Goal: Task Accomplishment & Management: Use online tool/utility

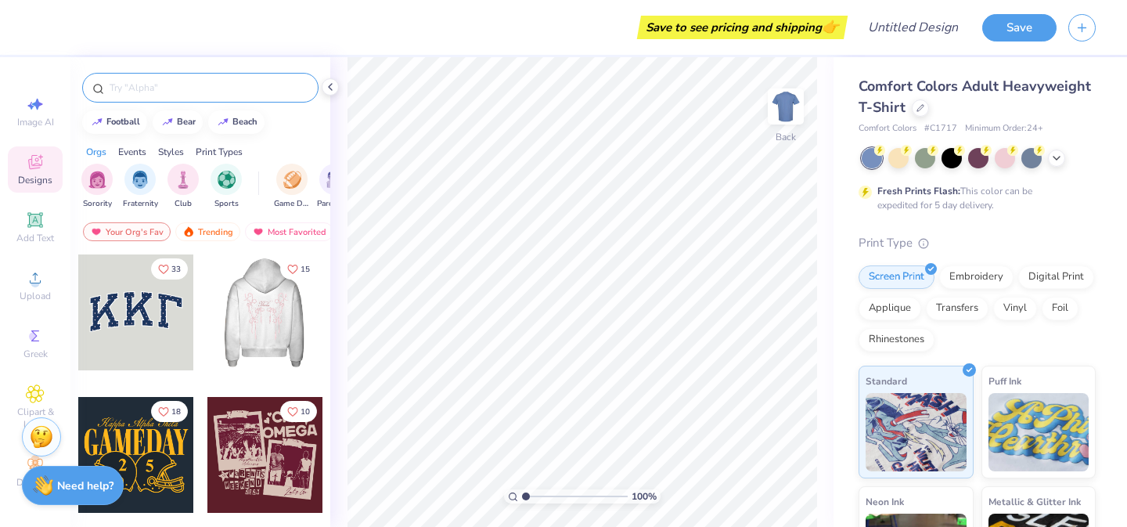
click at [192, 84] on input "text" at bounding box center [208, 88] width 200 height 16
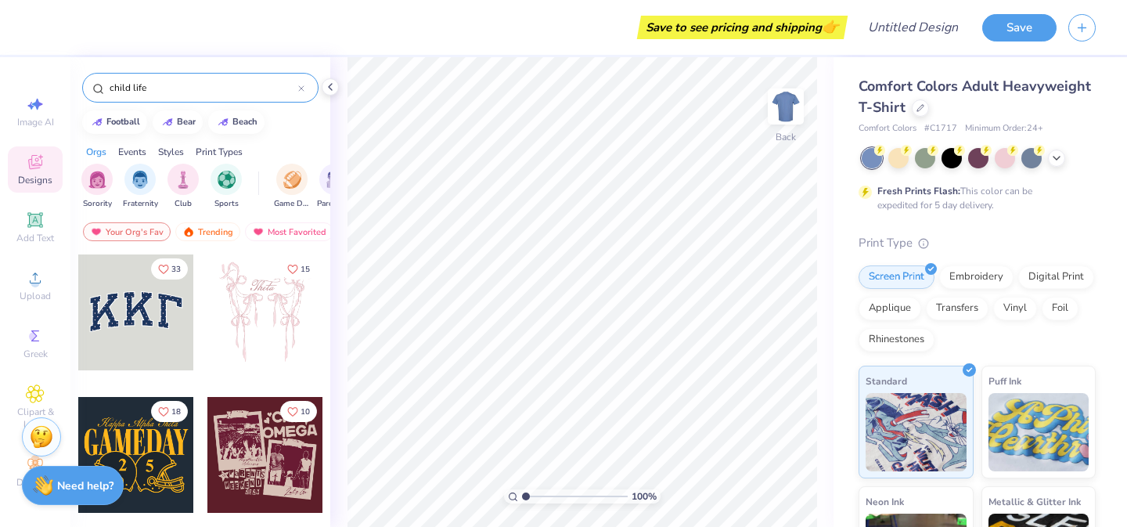
type input "child life"
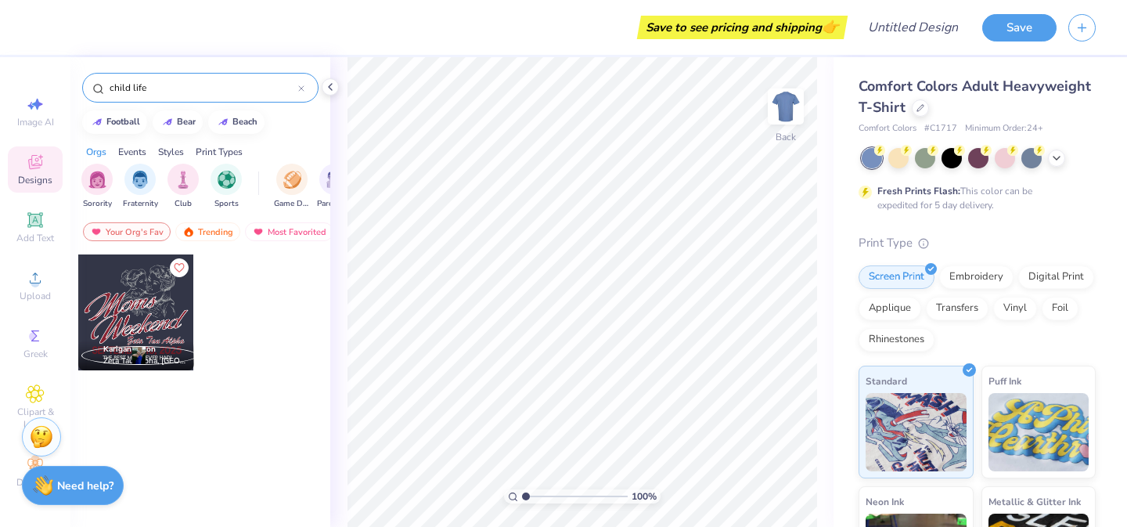
click at [209, 88] on input "child life" at bounding box center [203, 88] width 190 height 16
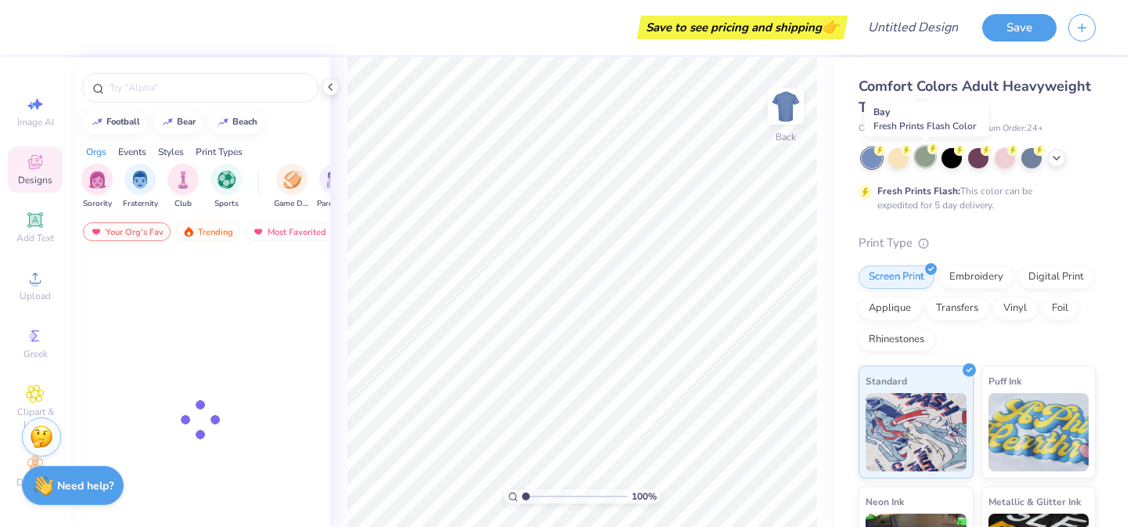
click at [926, 159] on div at bounding box center [925, 156] width 20 height 20
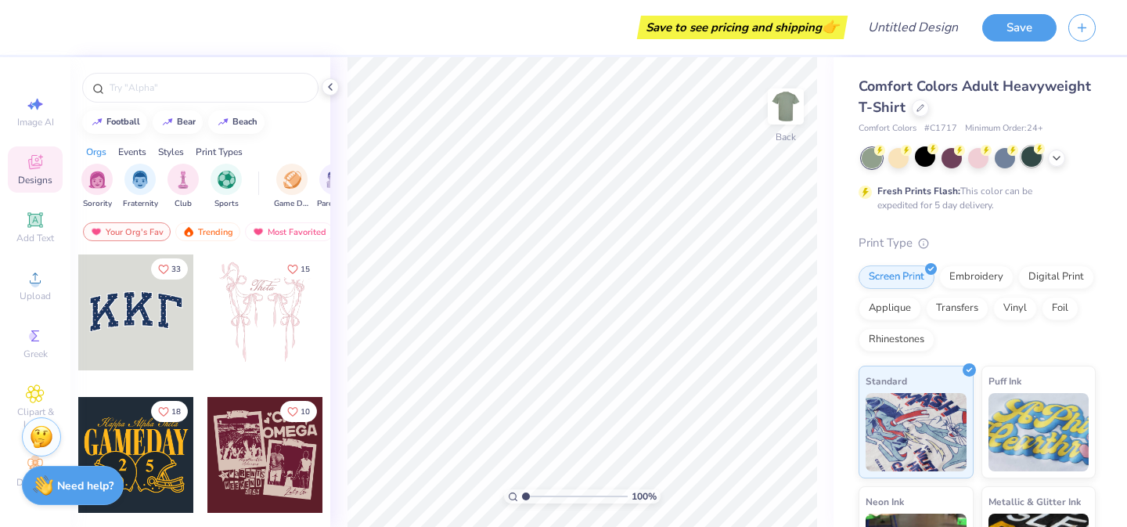
click at [1031, 160] on div at bounding box center [1031, 156] width 20 height 20
click at [1058, 158] on icon at bounding box center [1056, 156] width 13 height 13
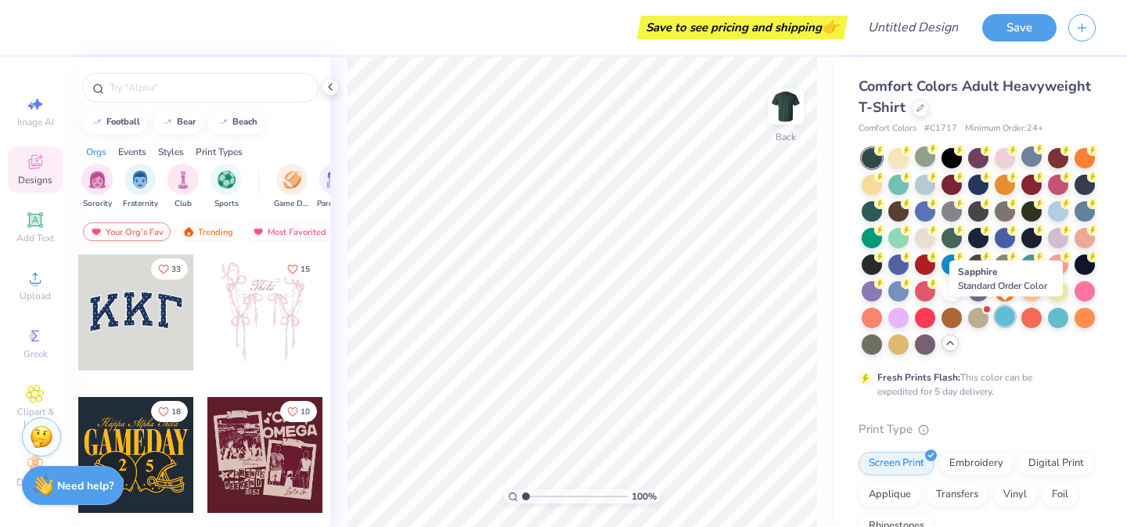
click at [1005, 326] on div at bounding box center [1005, 316] width 20 height 20
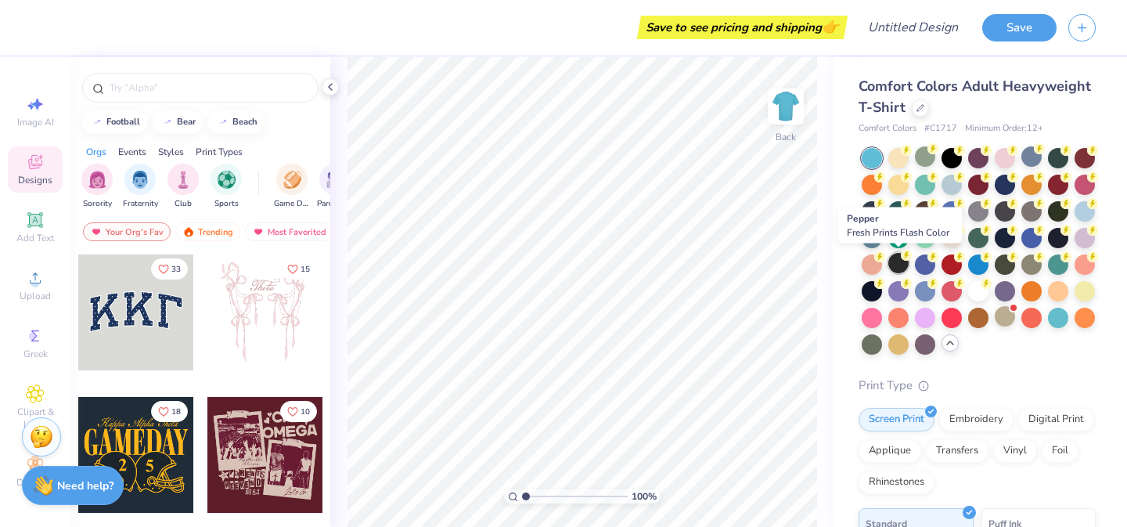
click at [902, 264] on div at bounding box center [898, 263] width 20 height 20
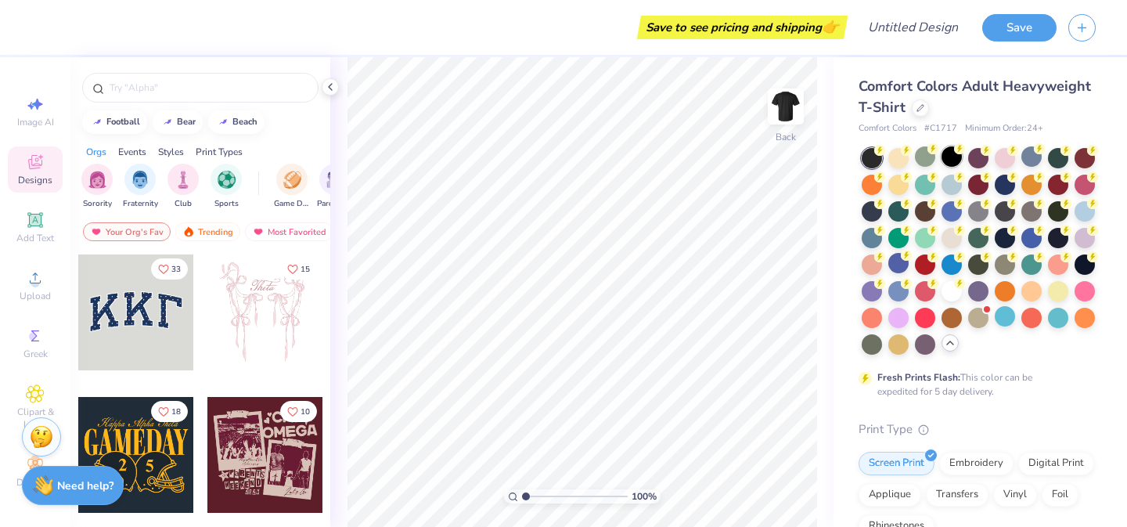
click at [958, 155] on div at bounding box center [951, 156] width 20 height 20
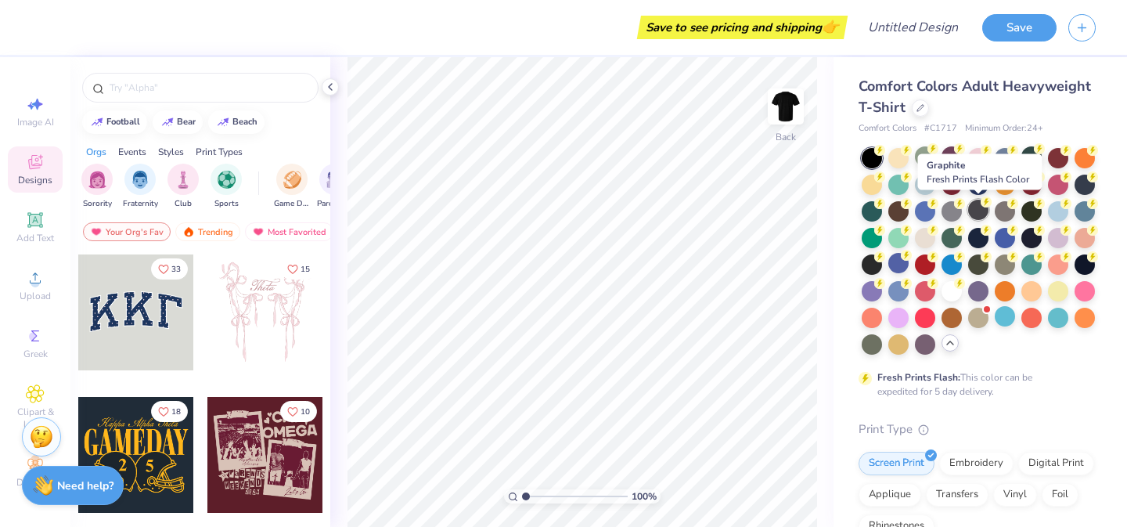
click at [975, 205] on div at bounding box center [978, 210] width 20 height 20
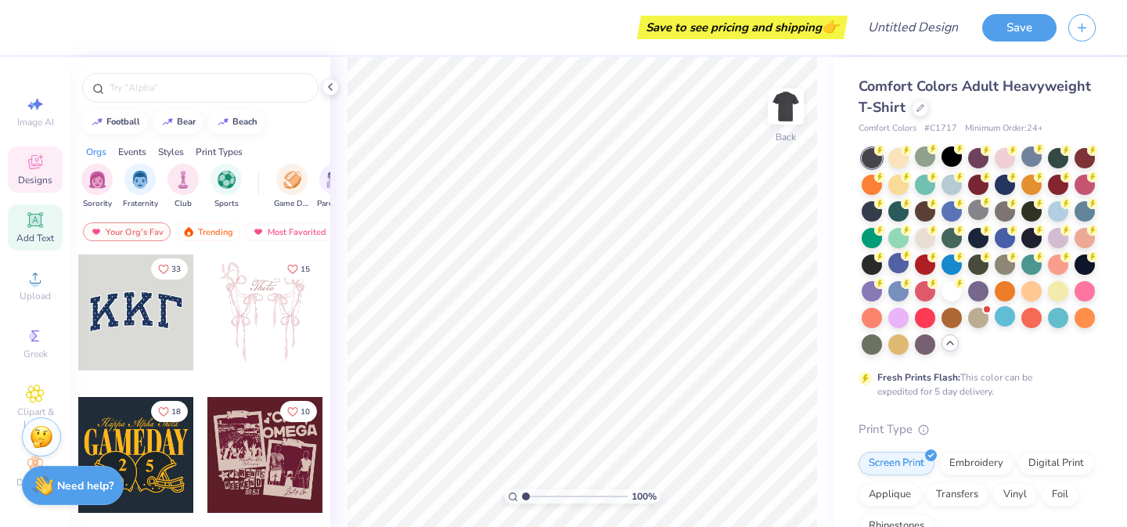
click at [36, 234] on span "Add Text" at bounding box center [35, 238] width 38 height 13
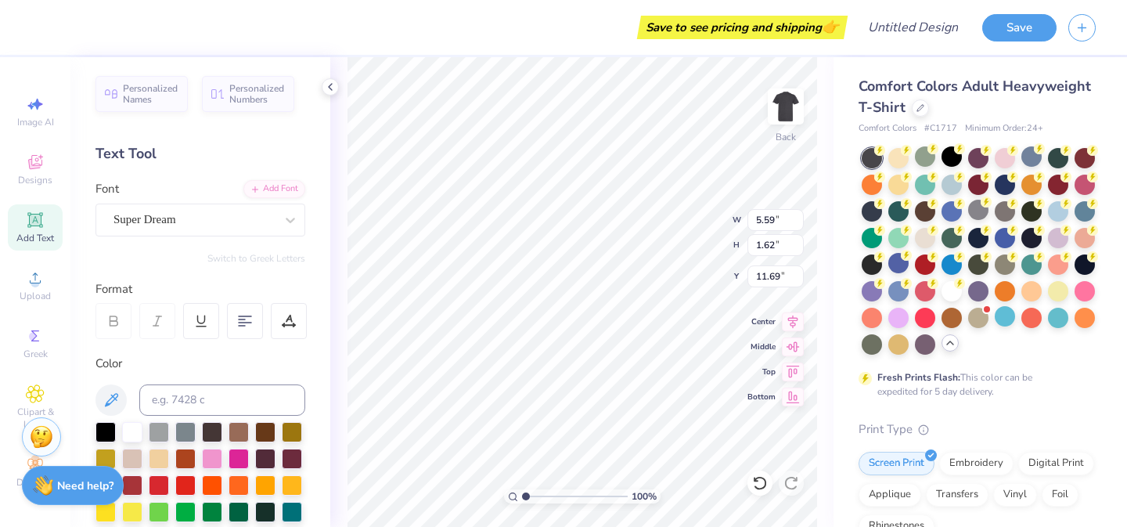
type input "3.00"
type textarea "CH LD"
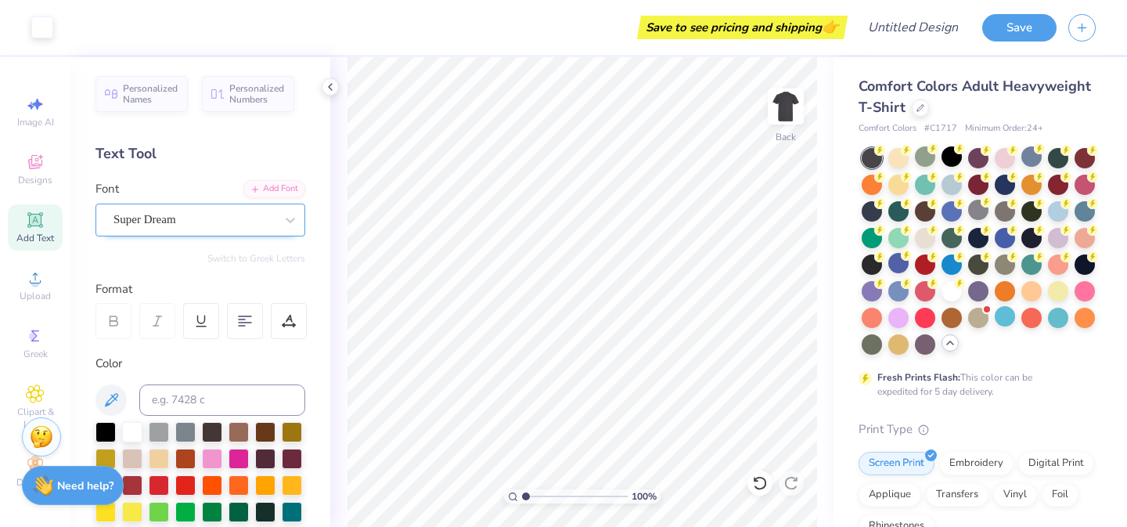
click at [228, 218] on div "Super Dream" at bounding box center [194, 219] width 164 height 24
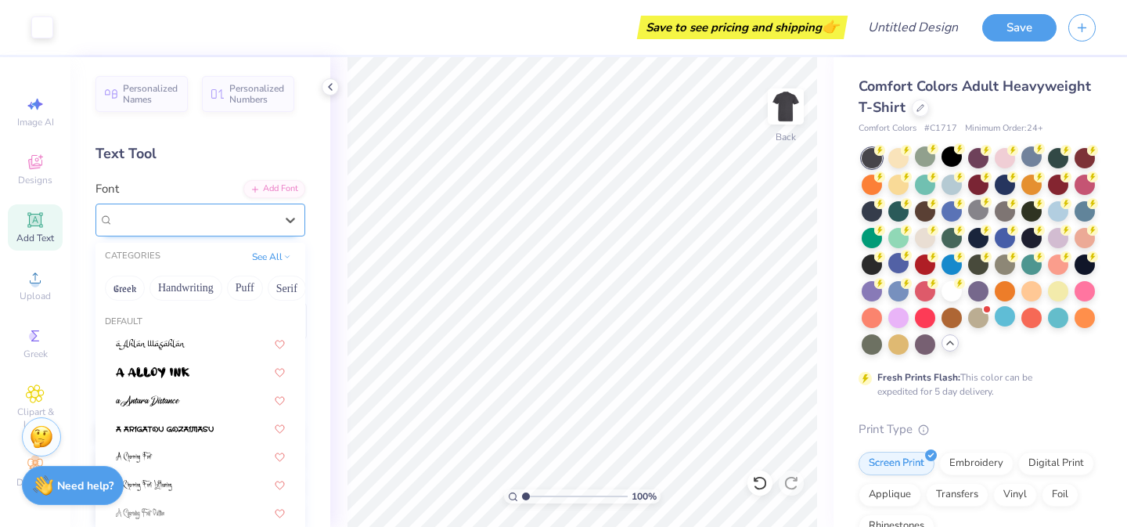
click at [226, 221] on div "Super Dream" at bounding box center [193, 219] width 161 height 18
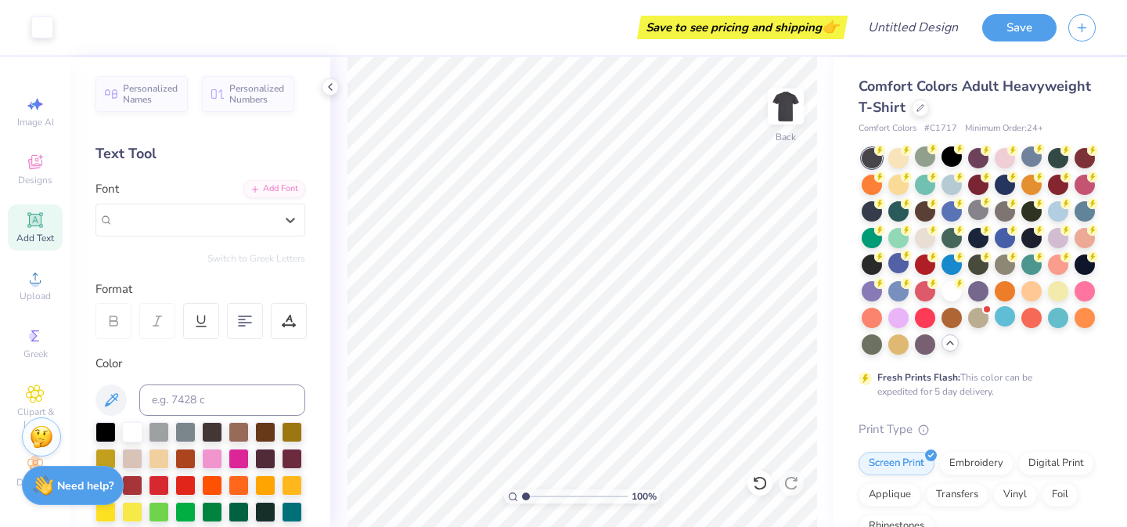
click at [40, 237] on span "Add Text" at bounding box center [35, 238] width 38 height 13
type input "5.38"
type textarea "LIFE"
click at [40, 178] on span "Designs" at bounding box center [35, 180] width 34 height 13
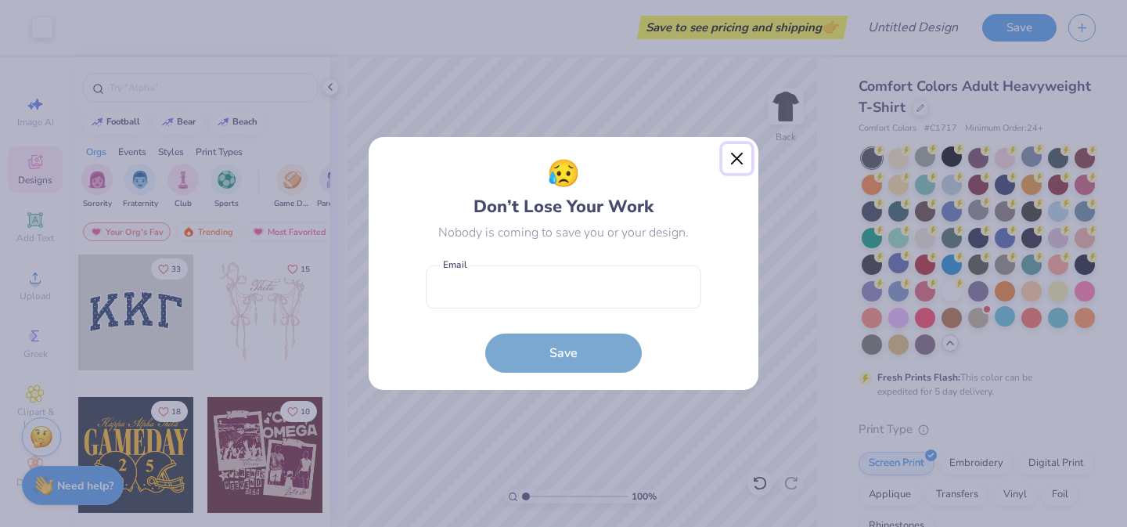
click at [734, 163] on button "Close" at bounding box center [737, 159] width 30 height 30
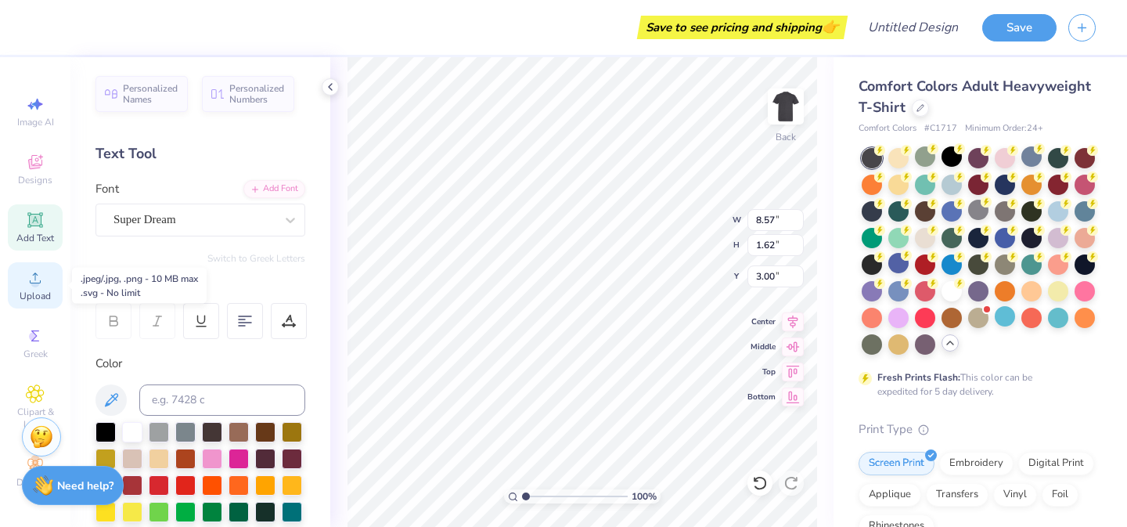
click at [38, 283] on circle at bounding box center [35, 283] width 9 height 9
click at [20, 287] on div "Upload" at bounding box center [35, 285] width 55 height 46
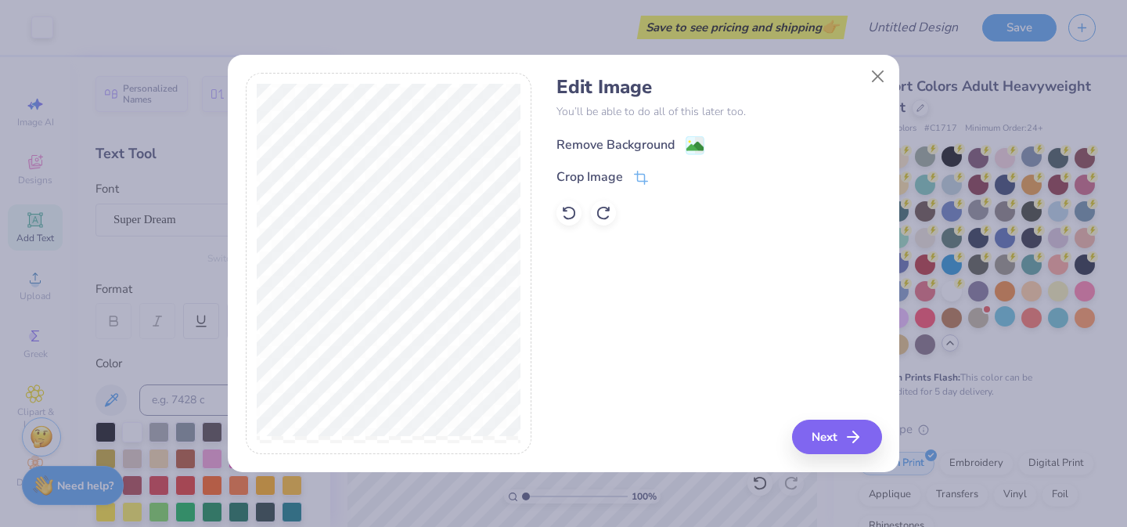
click at [666, 142] on div "Remove Background" at bounding box center [615, 144] width 118 height 19
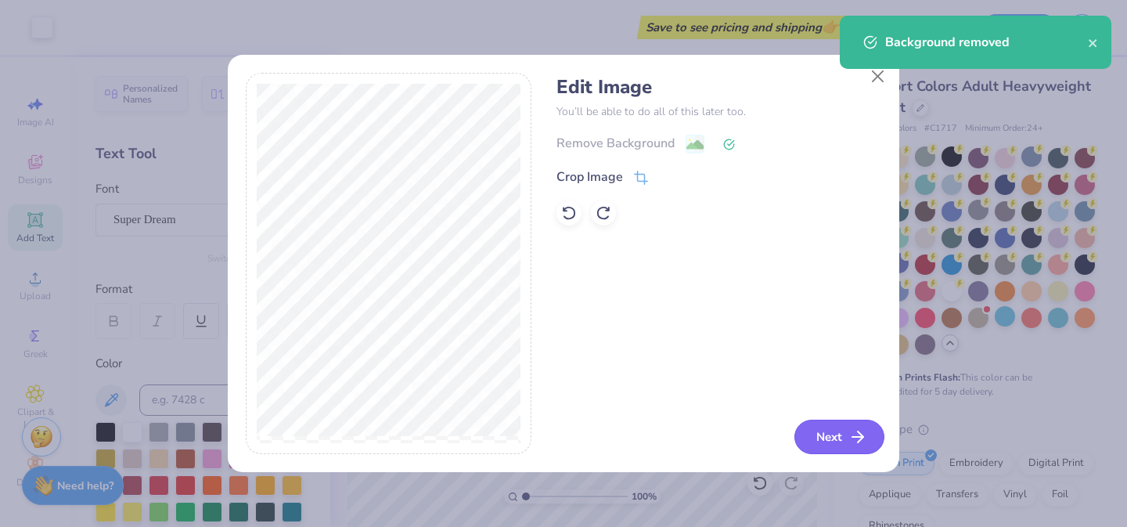
click at [840, 426] on button "Next" at bounding box center [839, 436] width 90 height 34
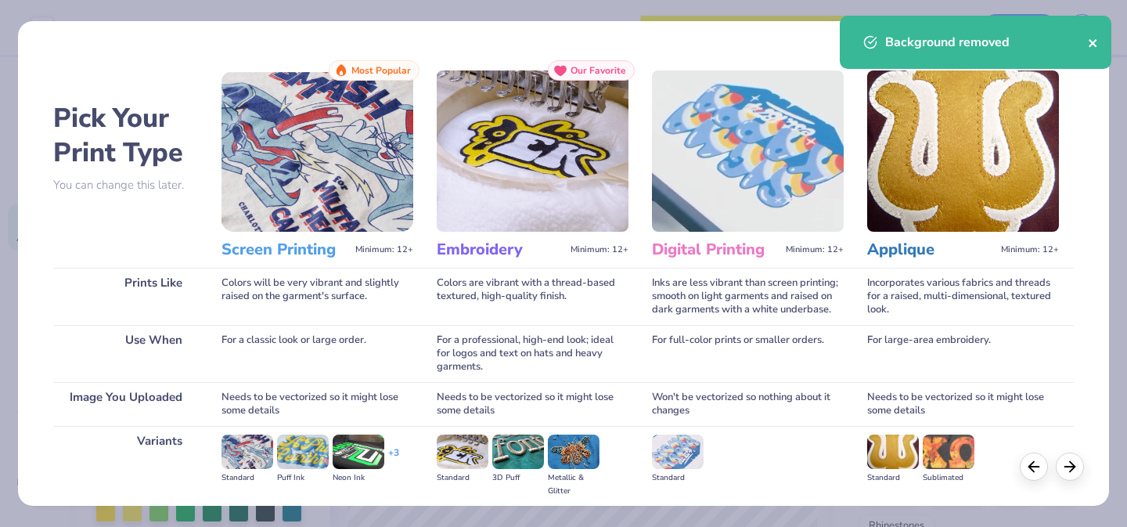
click at [1093, 34] on button "close" at bounding box center [1093, 42] width 11 height 19
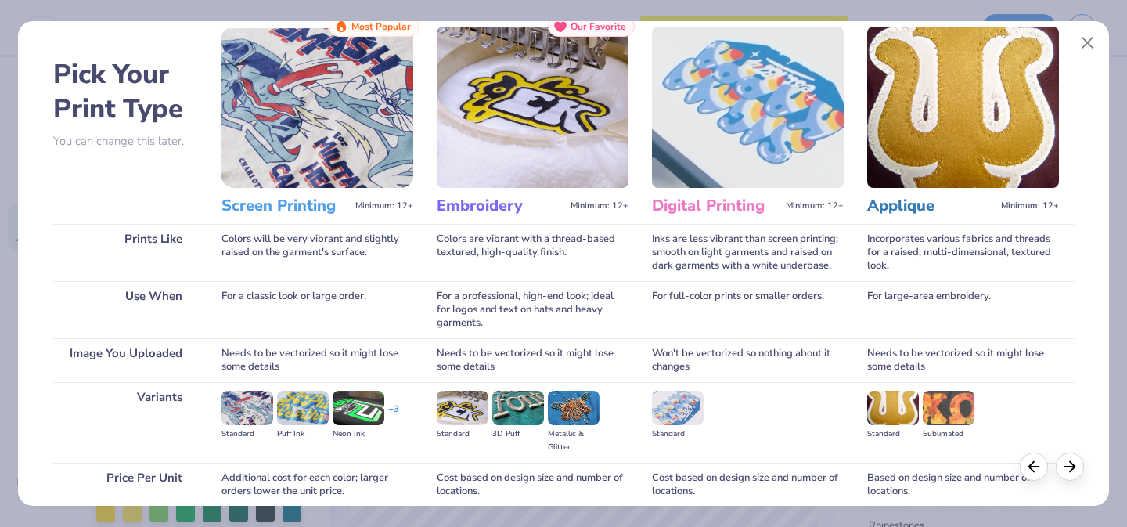
scroll to position [0, 0]
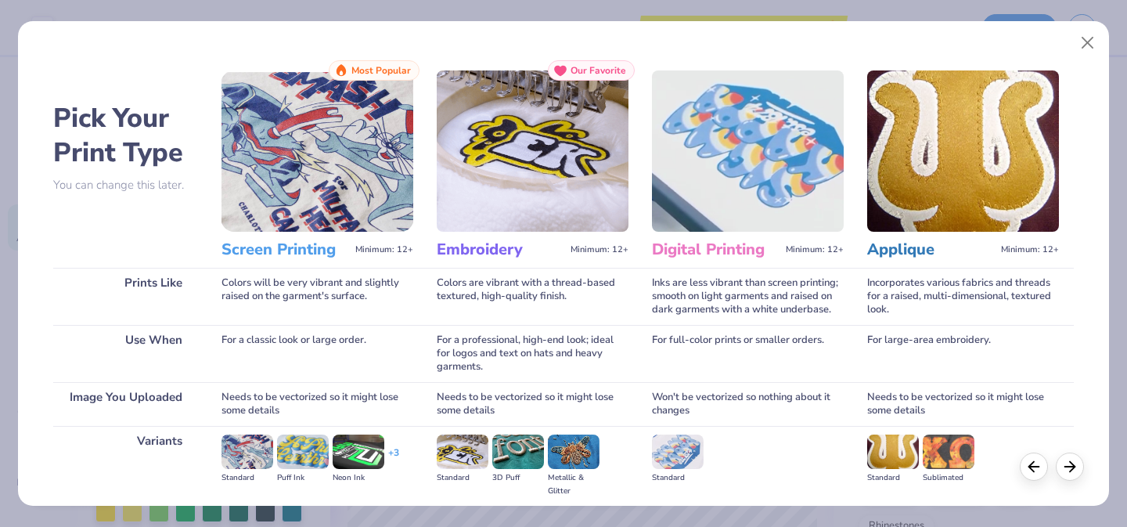
click at [369, 159] on img at bounding box center [317, 150] width 192 height 161
click at [308, 357] on div "For a classic look or large order." at bounding box center [317, 353] width 192 height 57
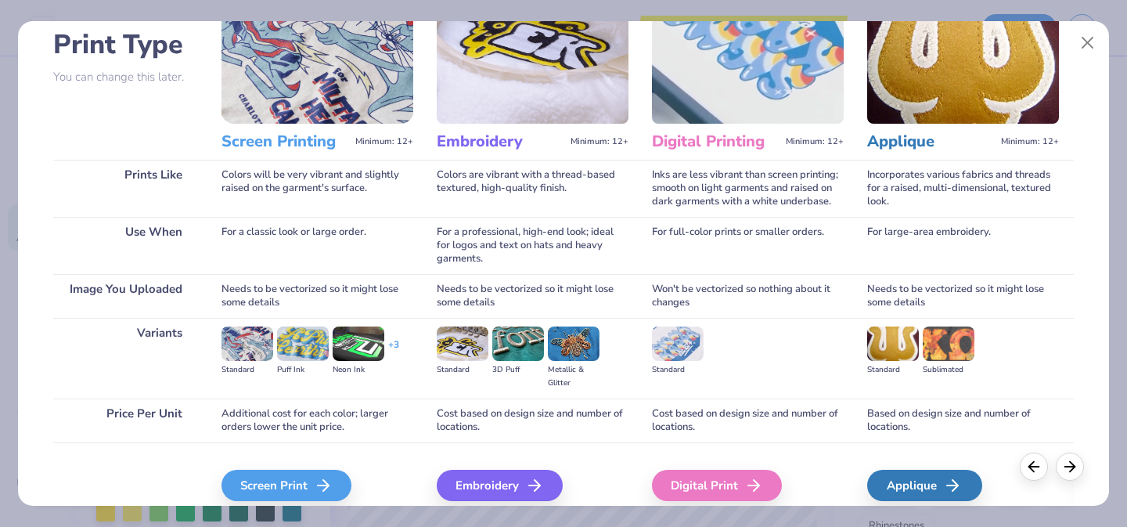
scroll to position [175, 0]
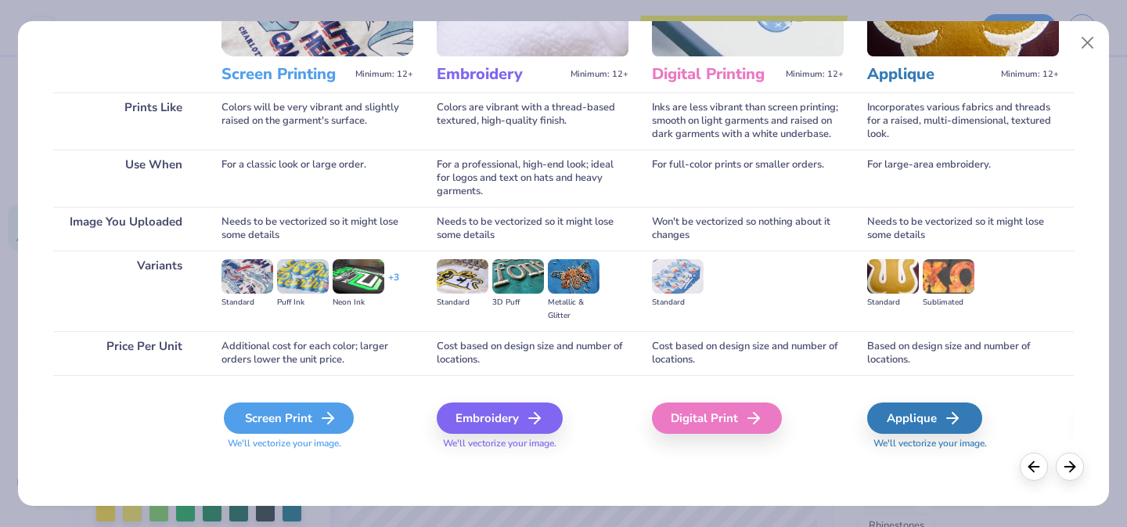
click at [300, 426] on div "Screen Print" at bounding box center [289, 417] width 130 height 31
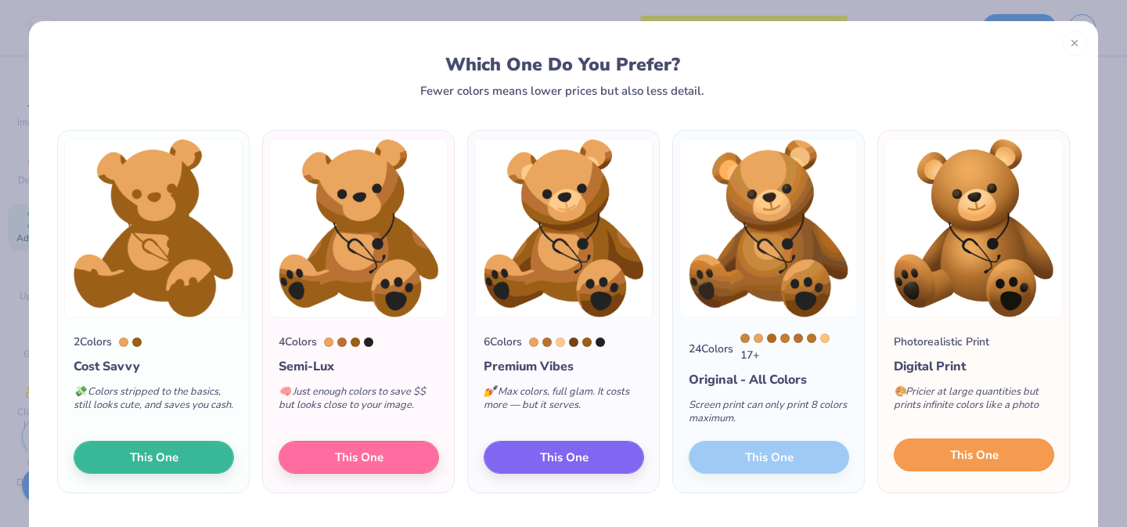
click at [928, 461] on button "This One" at bounding box center [974, 454] width 160 height 33
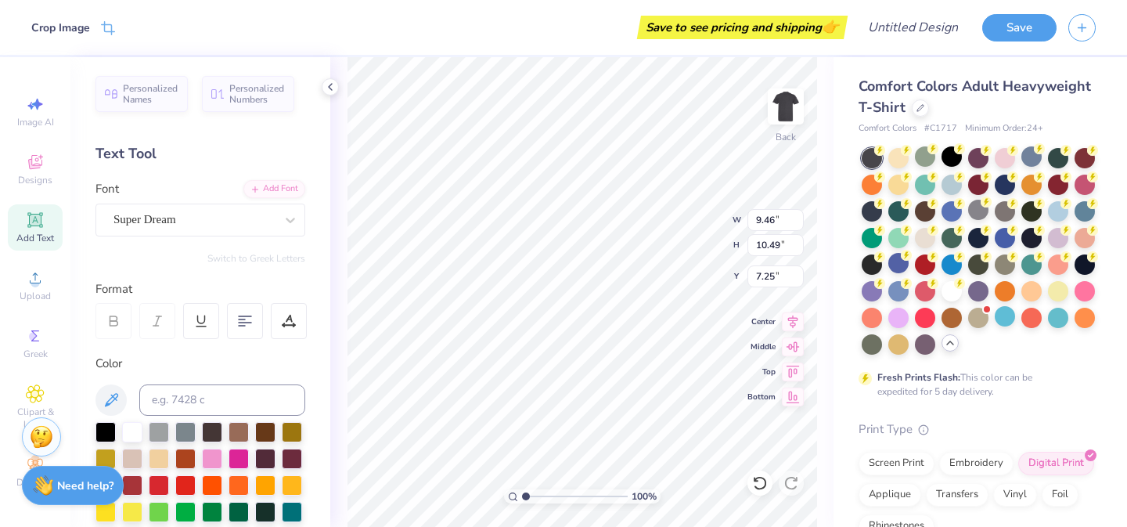
type input "7.96"
type input "2.84"
type input "3.15"
type input "2.23"
type input "2.84"
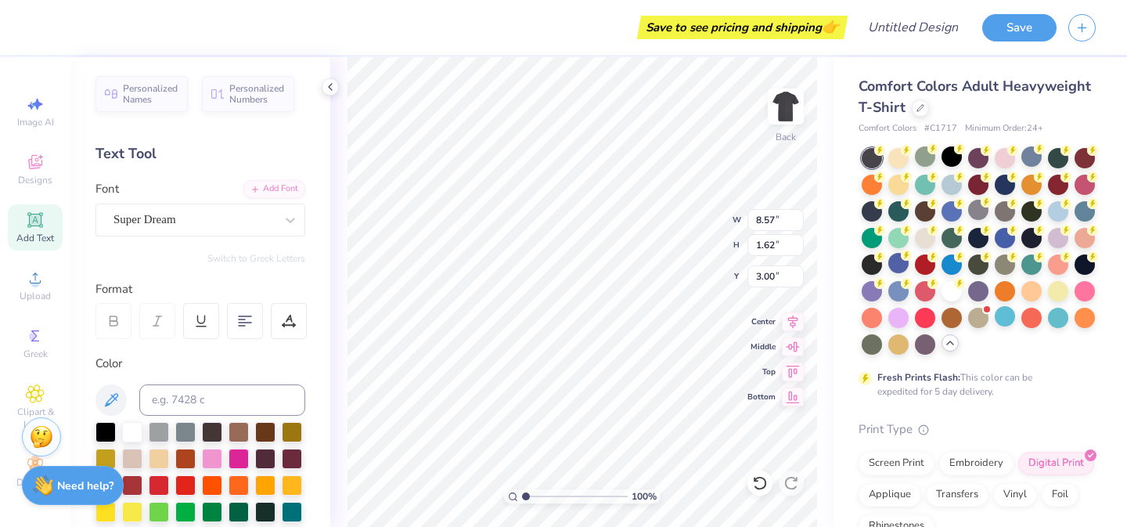
type input "3.15"
type input "2.23"
type input "2.60"
type input "2.88"
type input "8.57"
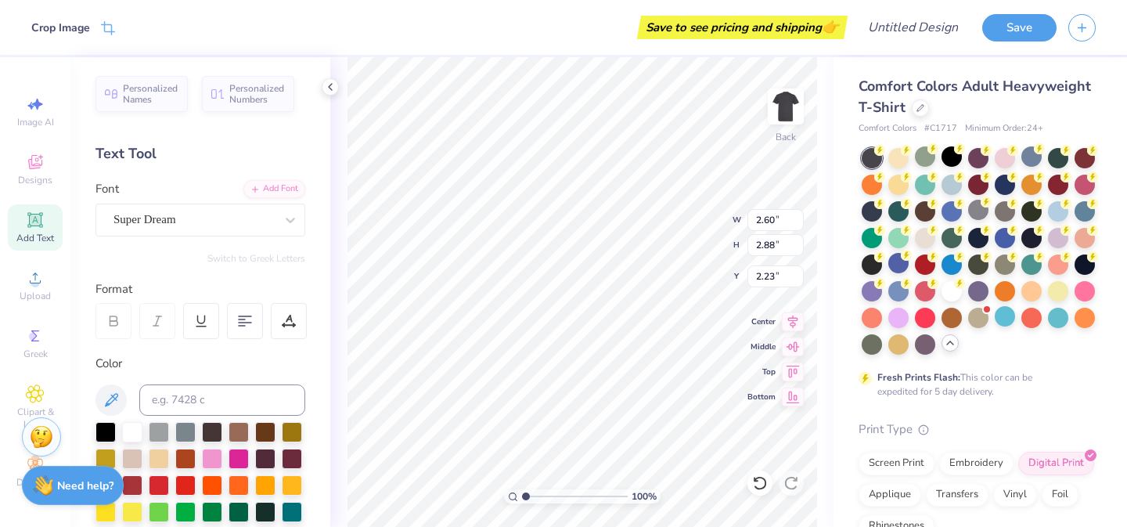
type input "1.62"
type input "3.00"
type input "2.60"
type input "2.88"
type input "2.37"
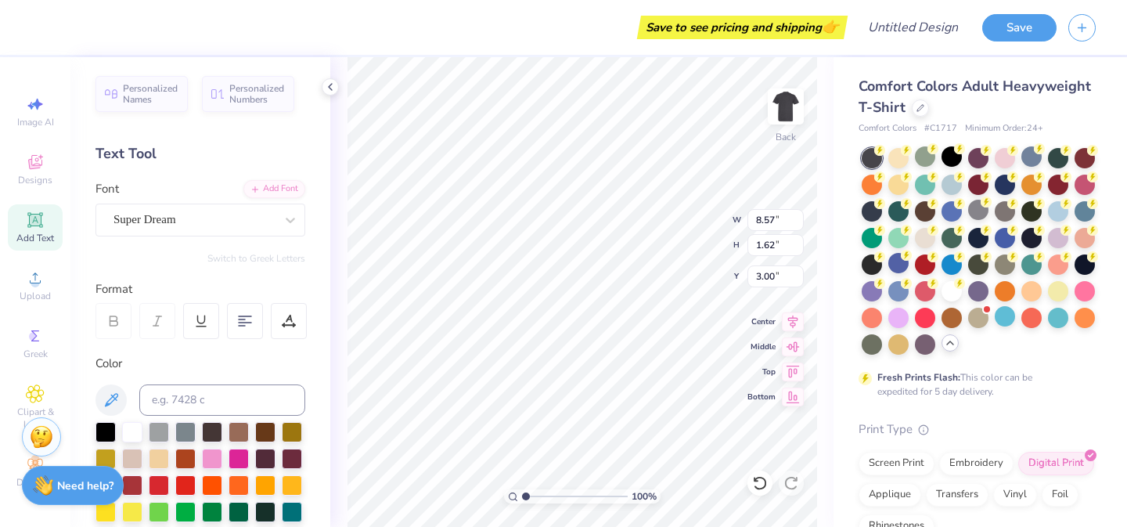
scroll to position [1, 0]
type textarea "CH LD"
type input "2.60"
type input "2.88"
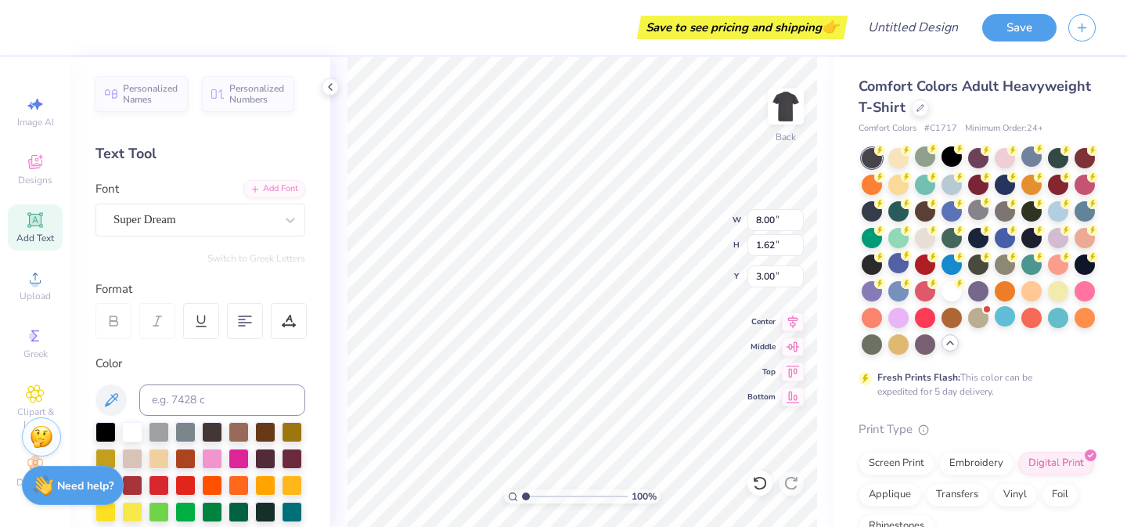
type input "2.37"
type input "8.00"
type input "1.62"
type input "3.00"
type input "2.49"
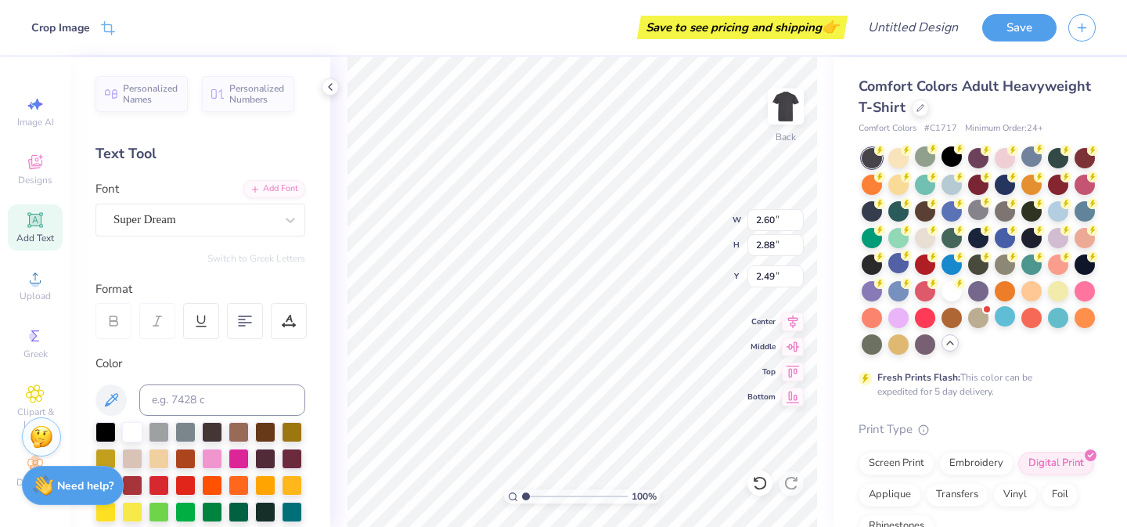
type input "8.00"
type input "1.62"
type input "3.00"
type input "2.60"
type input "2.88"
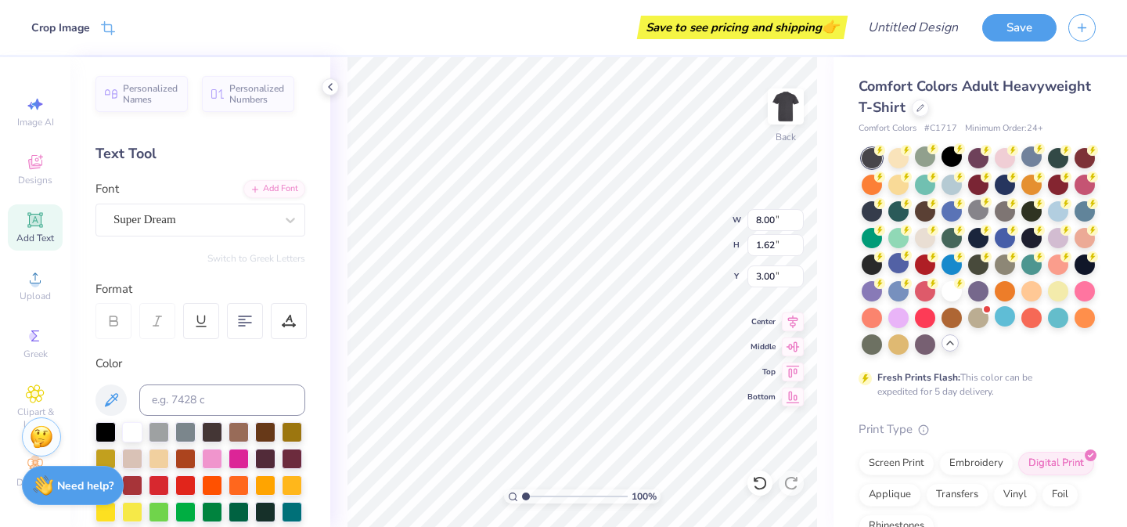
type input "2.49"
type input "8.00"
type input "1.62"
type input "3.00"
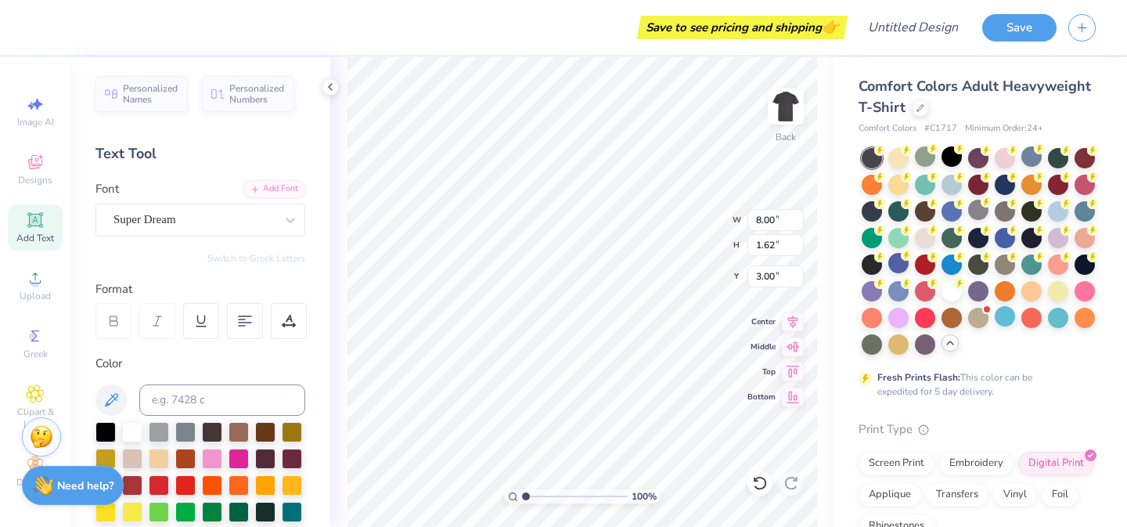
type textarea "CH LD"
type input "2.96"
type input "3.28"
type input "2.09"
type input "7.35"
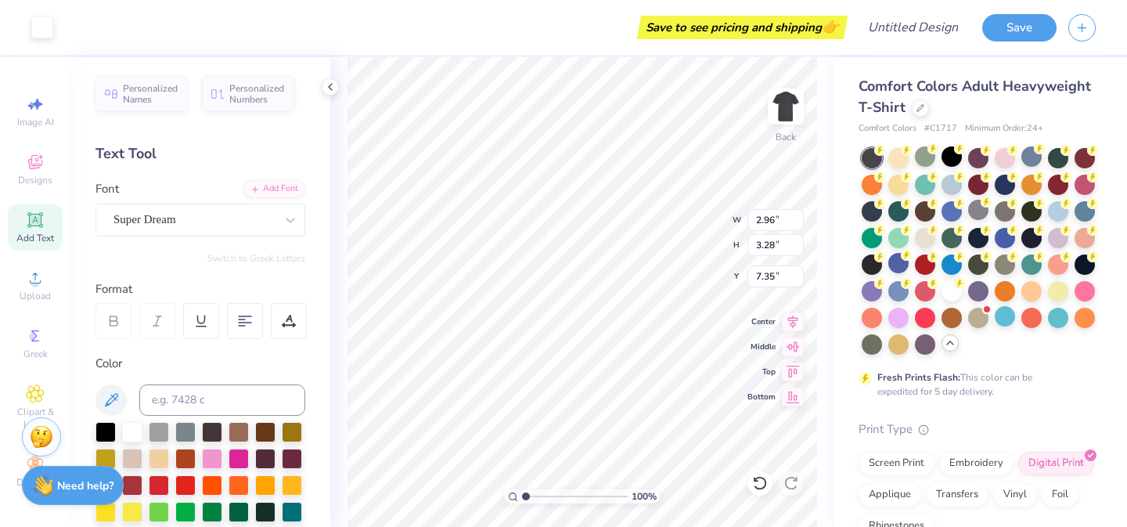
type input "8.57"
type input "1.62"
type input "3.00"
type textarea "CHILD"
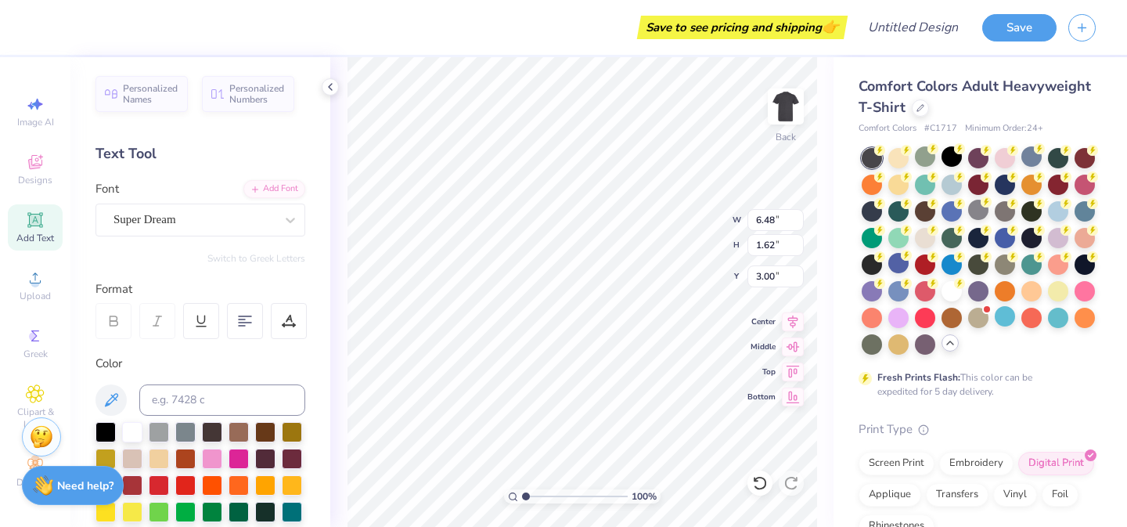
type input "4.43"
type input "1.63"
type input "5.37"
type textarea "LFE"
type input "6.48"
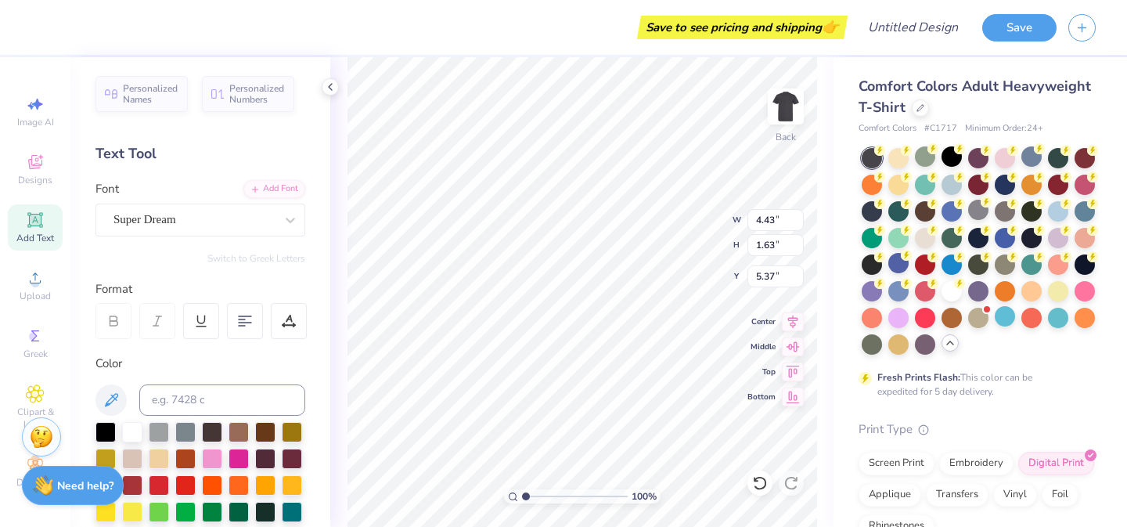
type input "1.62"
type input "3.00"
type textarea "CHILD LIFE"
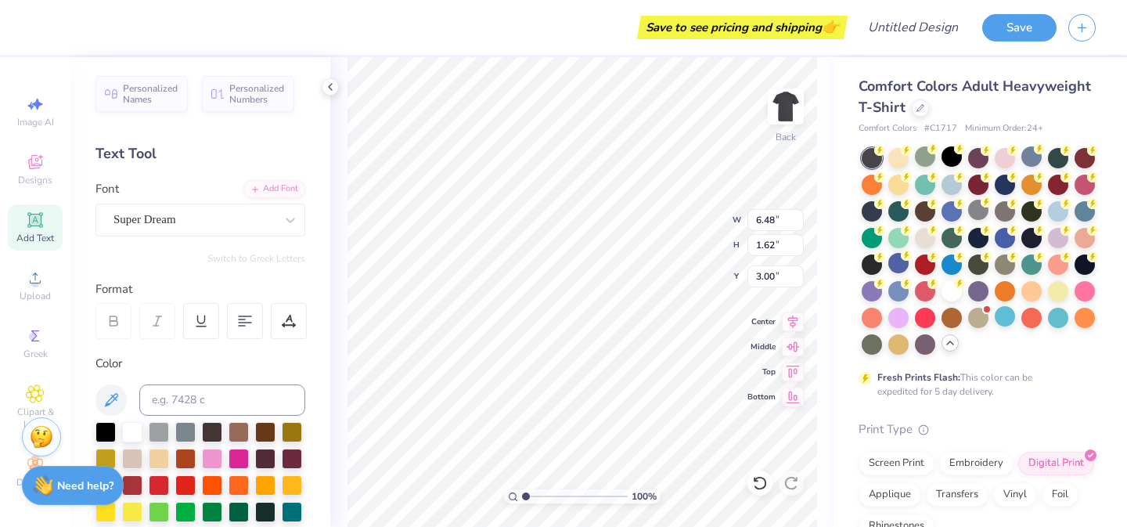
click at [700, 228] on div "100 % Back W 6.48 6.48 " H 1.62 1.62 " Y 3.00 3.00 " Center Middle Top Bottom" at bounding box center [581, 291] width 503 height 469
type input "2.96"
type input "3.28"
type input "5.04"
type input "11.58"
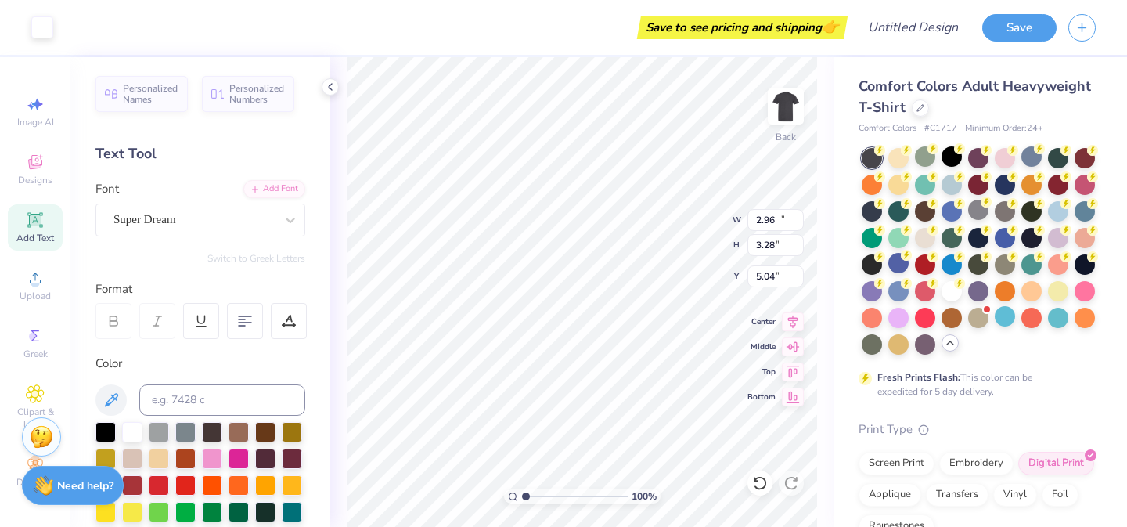
type input "1.63"
type input "3.00"
